Goal: Check status: Check status

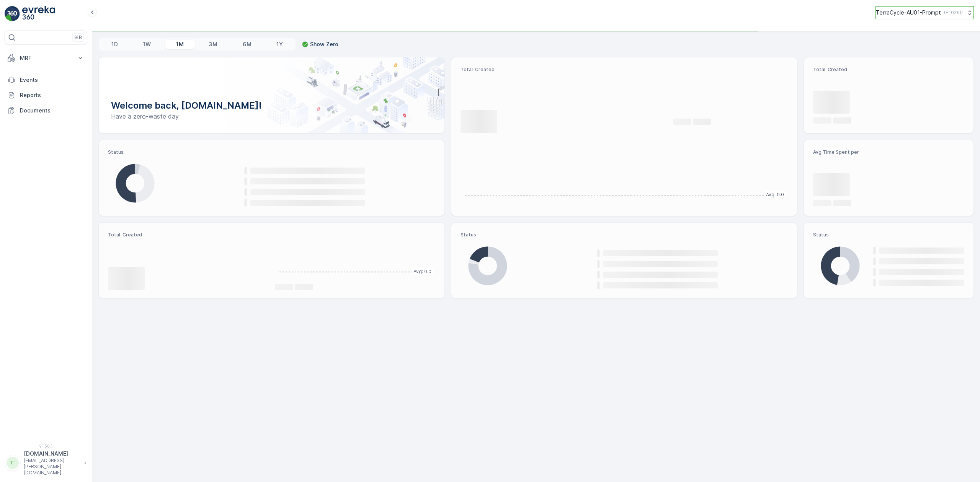
click at [898, 10] on p "TerraCycle-AU01-Prompt" at bounding box center [908, 13] width 65 height 8
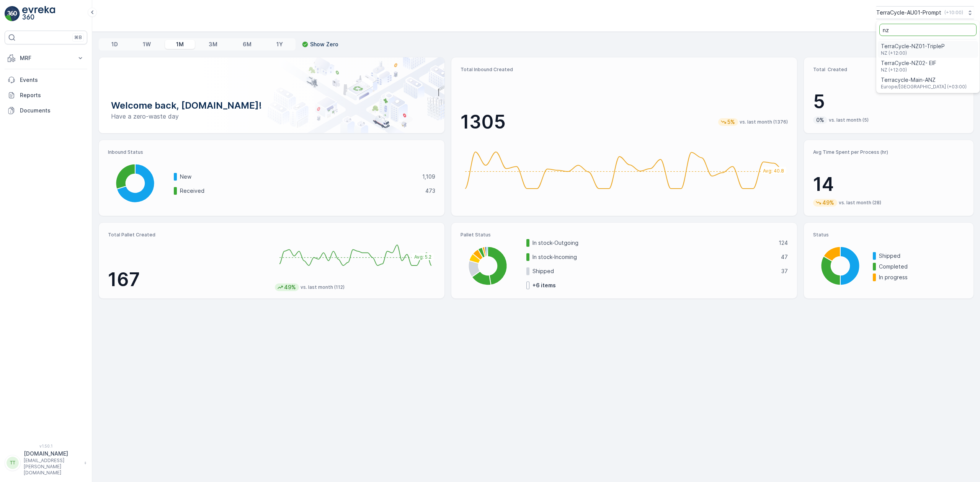
type input "nz"
click at [917, 43] on span "TerraCycle-NZ01-TripleP" at bounding box center [913, 47] width 64 height 8
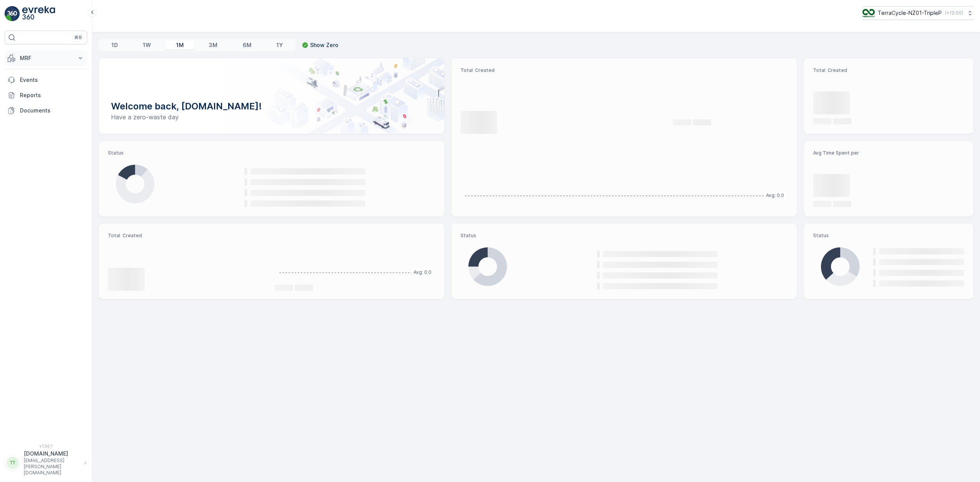
click at [36, 56] on p "MRF" at bounding box center [46, 58] width 52 height 8
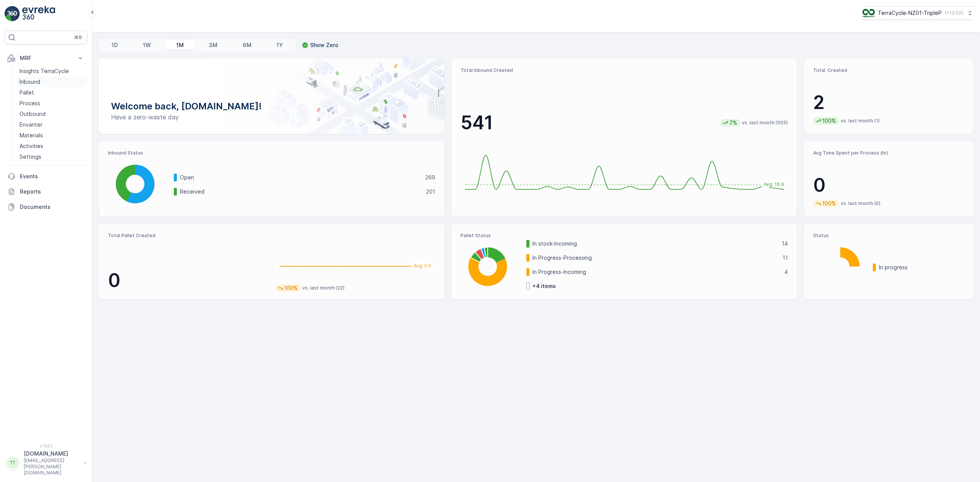
click at [34, 83] on p "Inbound" at bounding box center [30, 82] width 21 height 8
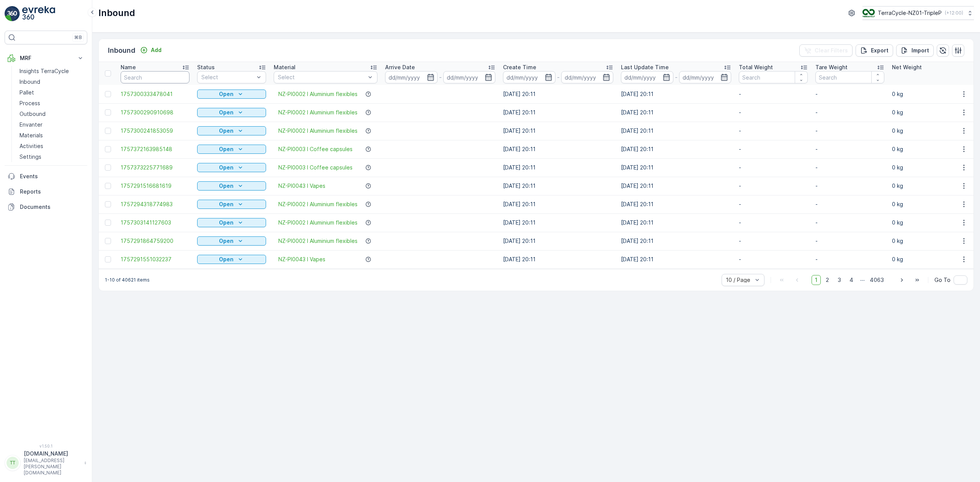
click at [162, 75] on input "text" at bounding box center [155, 77] width 69 height 12
paste input "00794210379162097269"
type input "00794210379162097269"
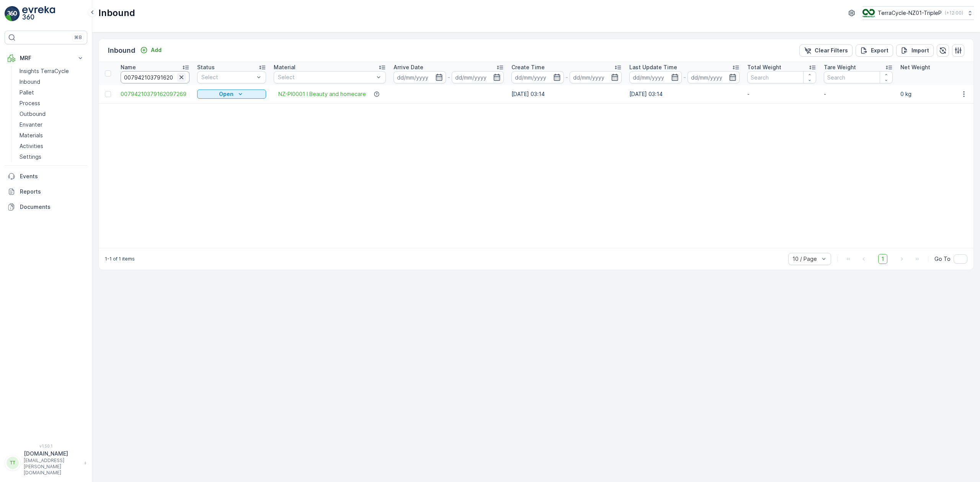
click at [178, 77] on icon "button" at bounding box center [182, 78] width 8 height 8
paste input "00794210379162097245"
type input "00794210379162097245"
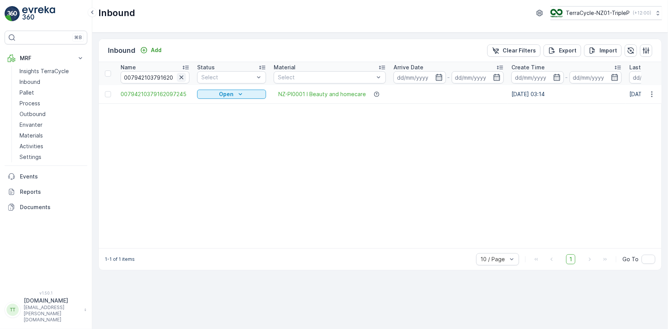
click at [180, 78] on icon "button" at bounding box center [182, 77] width 4 height 4
paste input "00794210379162097474"
type input "00794210379162097474"
click at [185, 79] on icon "button" at bounding box center [182, 78] width 8 height 8
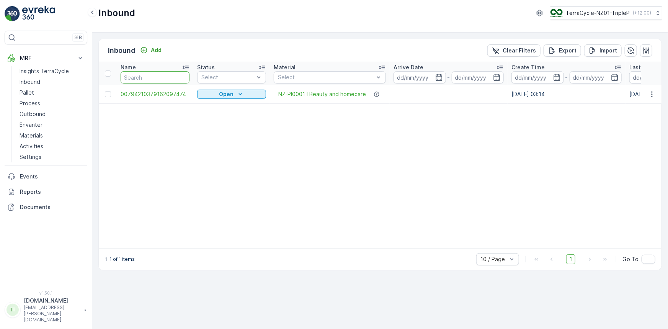
paste input "00794210379162097320"
type input "00794210379162097320"
drag, startPoint x: 147, startPoint y: 74, endPoint x: 183, endPoint y: 85, distance: 38.0
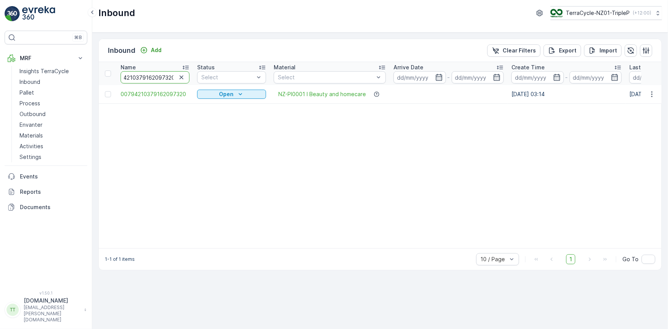
click at [182, 77] on div "00794210379162097320" at bounding box center [155, 77] width 69 height 12
click at [181, 79] on icon "button" at bounding box center [182, 78] width 8 height 8
paste input "00794210379162097399"
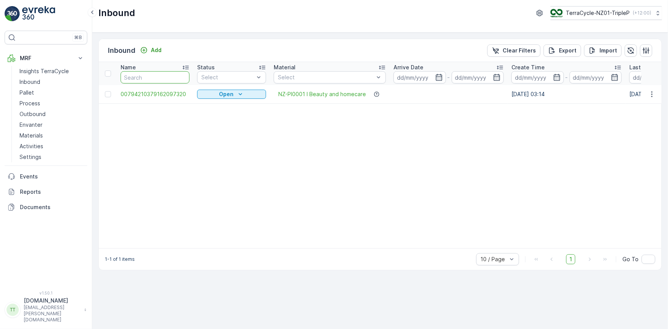
type input "00794210379162097399"
click at [181, 74] on icon "button" at bounding box center [182, 78] width 8 height 8
paste input "00794210379162097306"
type input "00794210379162097306"
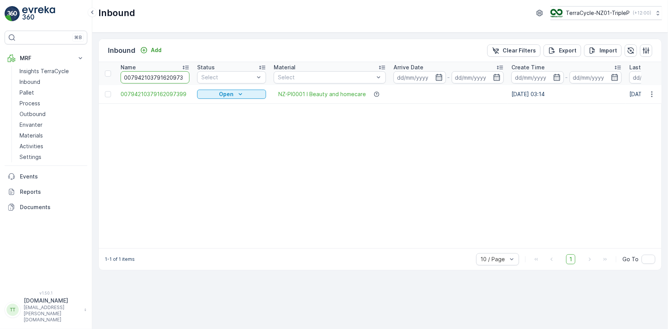
scroll to position [0, 7]
click at [185, 77] on icon "button" at bounding box center [182, 78] width 8 height 8
paste input "00794210379162097566"
type input "00794210379162097566"
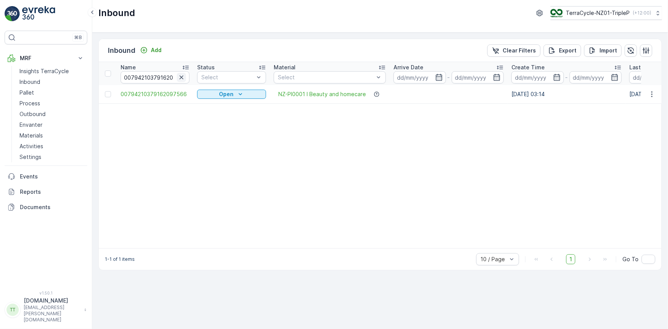
click at [183, 77] on icon "button" at bounding box center [182, 78] width 8 height 8
paste input "00794210379162097382"
type input "00794210379162097382"
click at [183, 77] on icon "button" at bounding box center [182, 78] width 8 height 8
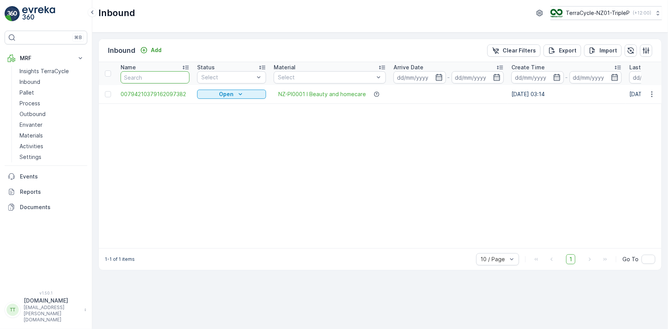
paste input "00794210379162097368"
type input "00794210379162097368"
click at [180, 77] on icon "button" at bounding box center [182, 77] width 4 height 4
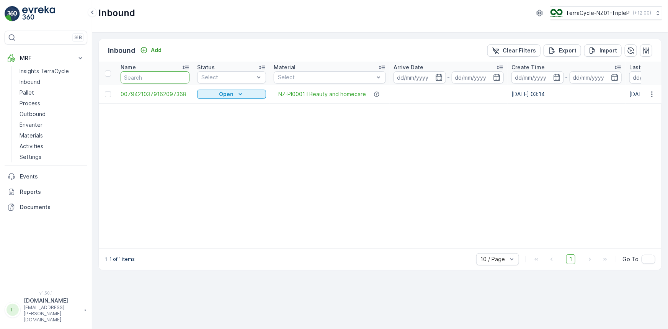
paste input "00794210379162097337"
type input "00794210379162097337"
click at [183, 76] on icon "button" at bounding box center [182, 78] width 8 height 8
paste input "00794210379162097573"
type input "00794210379162097573"
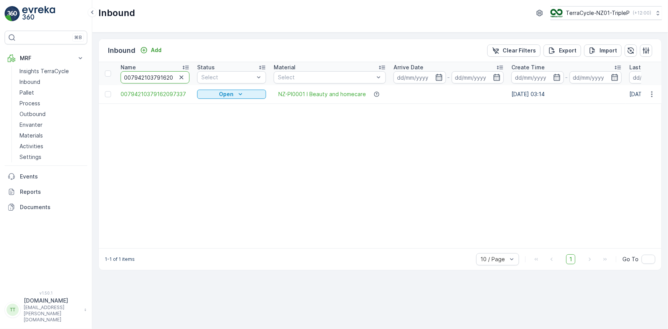
scroll to position [0, 7]
click at [181, 75] on icon "button" at bounding box center [182, 78] width 8 height 8
paste input "00794210379162097504"
type input "00794210379162097504"
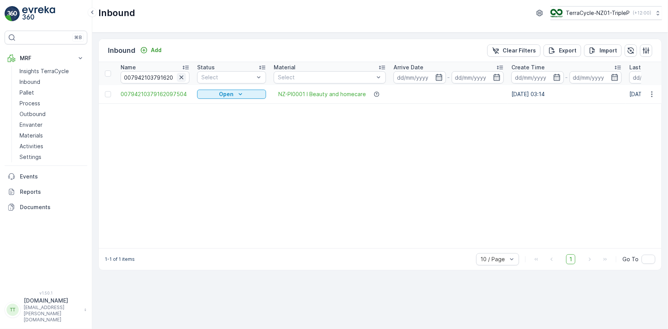
click at [185, 77] on icon "button" at bounding box center [182, 78] width 8 height 8
paste input "00794210379162097481"
type input "00794210379162097481"
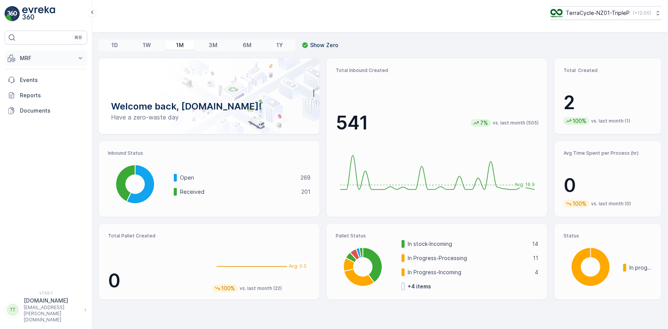
click at [37, 52] on button "MRF" at bounding box center [46, 58] width 83 height 15
click at [32, 83] on p "Inbound" at bounding box center [30, 82] width 21 height 8
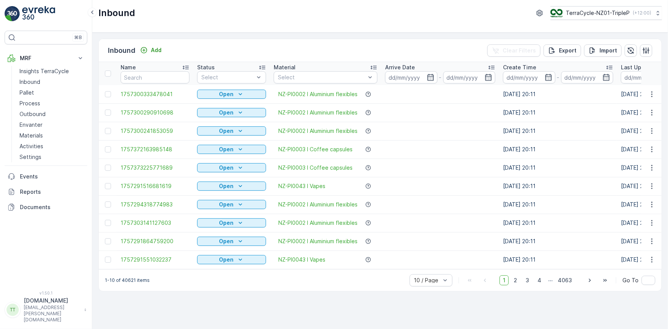
click at [140, 82] on input "text" at bounding box center [155, 77] width 69 height 12
paste input "00794210379162097269"
type input "00794210379162097269"
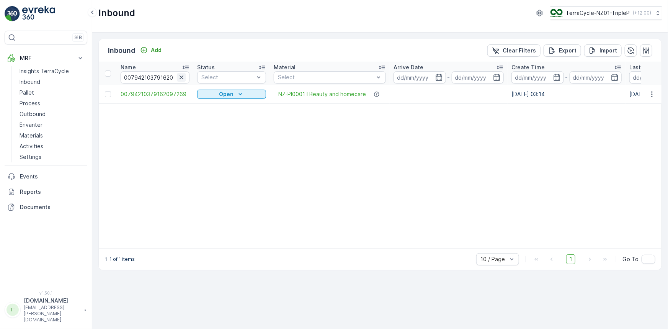
click at [180, 75] on icon "button" at bounding box center [182, 77] width 4 height 4
paste input "00794210379162097245"
type input "00794210379162097245"
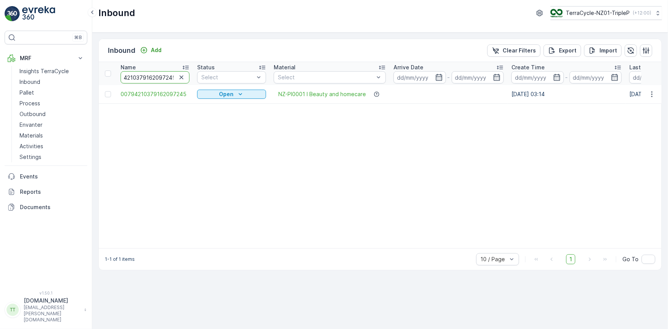
drag, startPoint x: 160, startPoint y: 73, endPoint x: 195, endPoint y: 72, distance: 35.6
click at [180, 75] on icon "button" at bounding box center [182, 78] width 8 height 8
click at [155, 77] on input "text" at bounding box center [155, 77] width 69 height 12
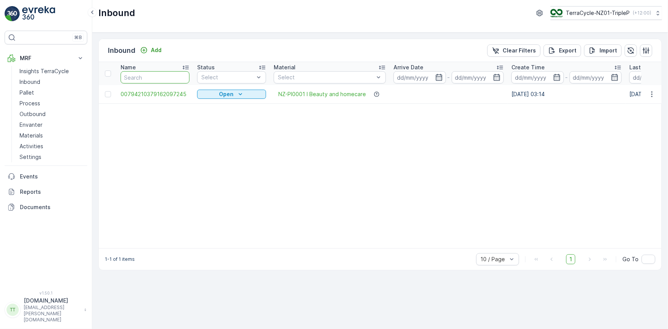
paste input "00794210379162097474"
type input "00794210379162097474"
click at [177, 79] on button "button" at bounding box center [181, 77] width 9 height 9
paste input "00794210379162097320"
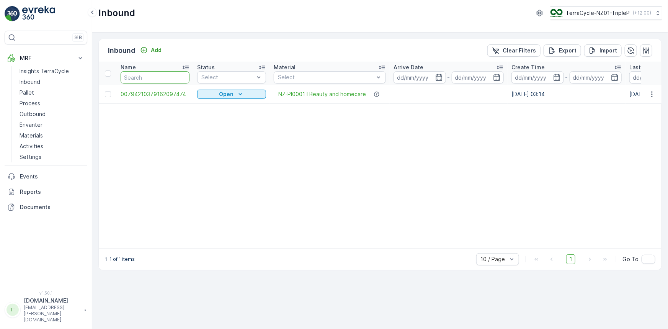
type input "00794210379162097320"
click at [180, 77] on icon "button" at bounding box center [182, 78] width 8 height 8
paste input "00794210379162097399"
type input "00794210379162097399"
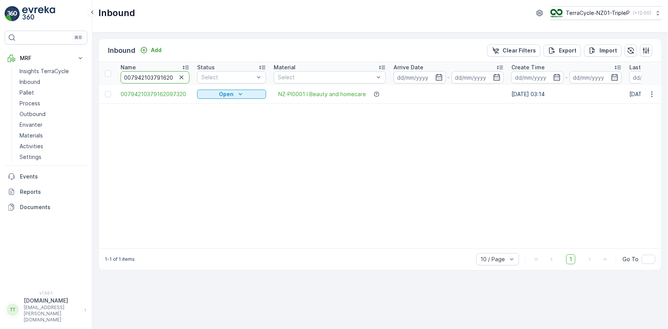
scroll to position [0, 8]
drag, startPoint x: 146, startPoint y: 77, endPoint x: 183, endPoint y: 87, distance: 38.7
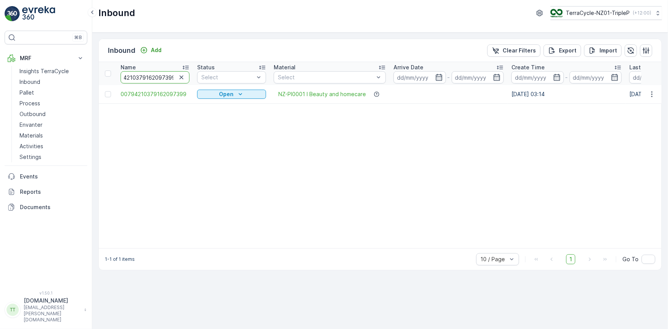
scroll to position [0, 0]
click at [183, 77] on icon "button" at bounding box center [182, 78] width 8 height 8
paste input "00794210379162097306"
type input "00794210379162097306"
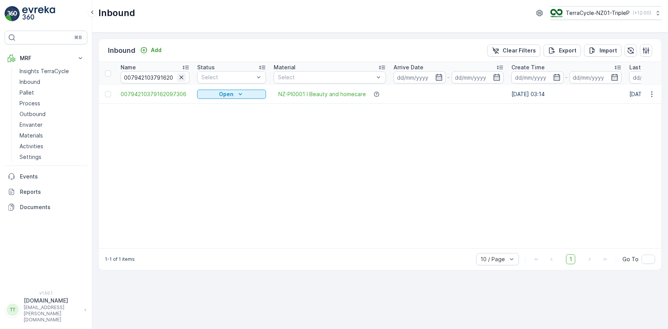
click at [180, 75] on icon "button" at bounding box center [182, 78] width 8 height 8
paste input "00794210379162097566"
type input "00794210379162097566"
click at [181, 78] on icon "button" at bounding box center [182, 78] width 8 height 8
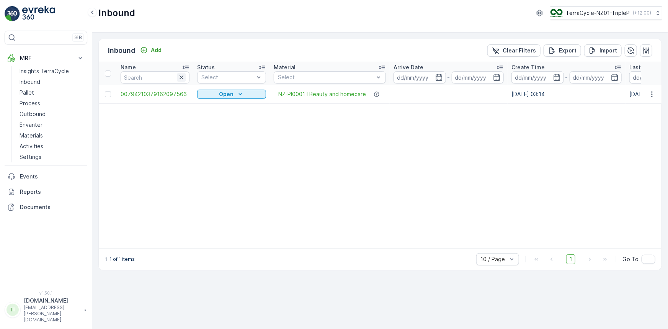
paste input "00794210379162097382"
type input "00794210379162097382"
click at [179, 79] on icon "button" at bounding box center [182, 78] width 8 height 8
paste input "00794210379162097368"
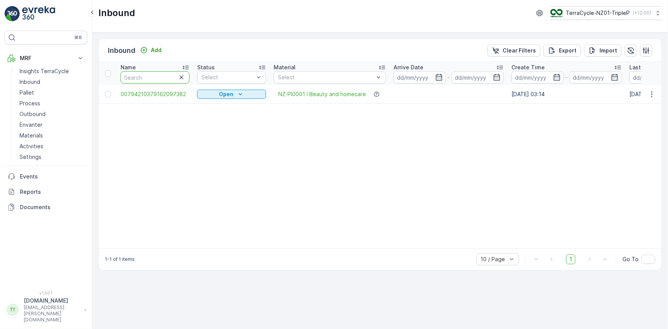
type input "00794210379162097368"
click at [184, 78] on icon "button" at bounding box center [182, 78] width 8 height 8
paste input "00794210379162097337"
type input "00794210379162097337"
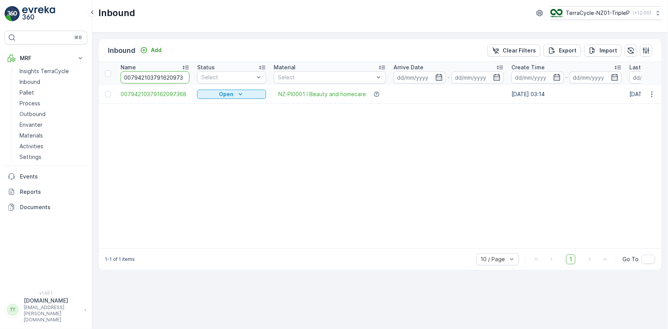
scroll to position [0, 7]
click at [181, 78] on icon "button" at bounding box center [182, 78] width 8 height 8
paste input "00794210379162097573"
type input "00794210379162097573"
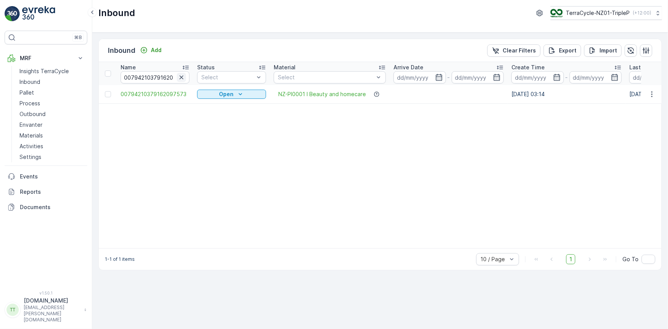
click at [181, 77] on icon "button" at bounding box center [182, 77] width 4 height 4
paste input "00794210379162097504"
type input "00794210379162097504"
click at [181, 76] on icon "button" at bounding box center [182, 78] width 8 height 8
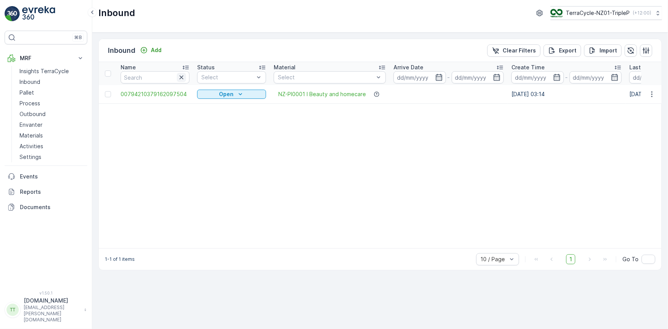
paste input "00794210379162097481"
type input "00794210379162097481"
